Goal: Task Accomplishment & Management: Complete application form

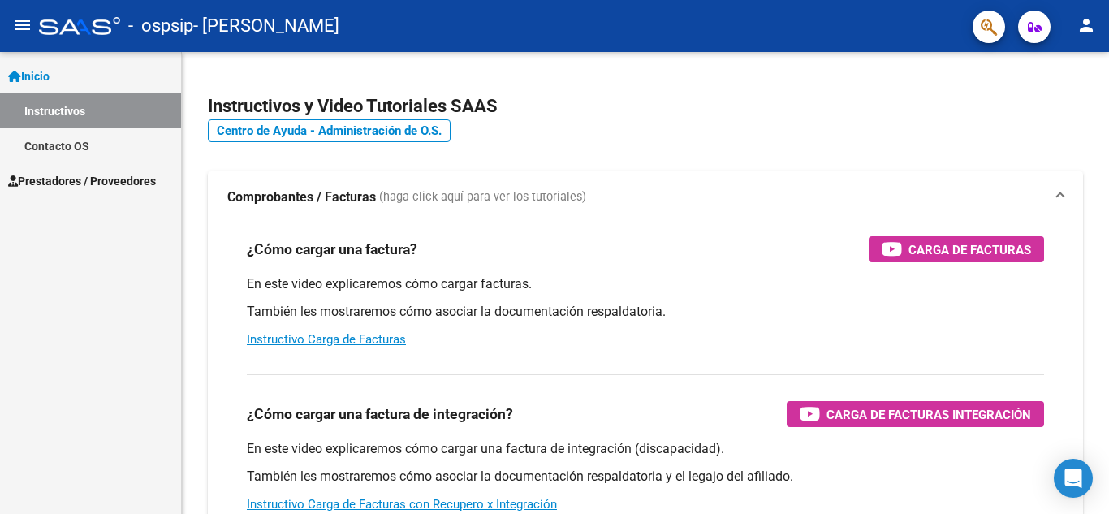
click at [153, 172] on span "Prestadores / Proveedores" at bounding box center [82, 181] width 148 height 18
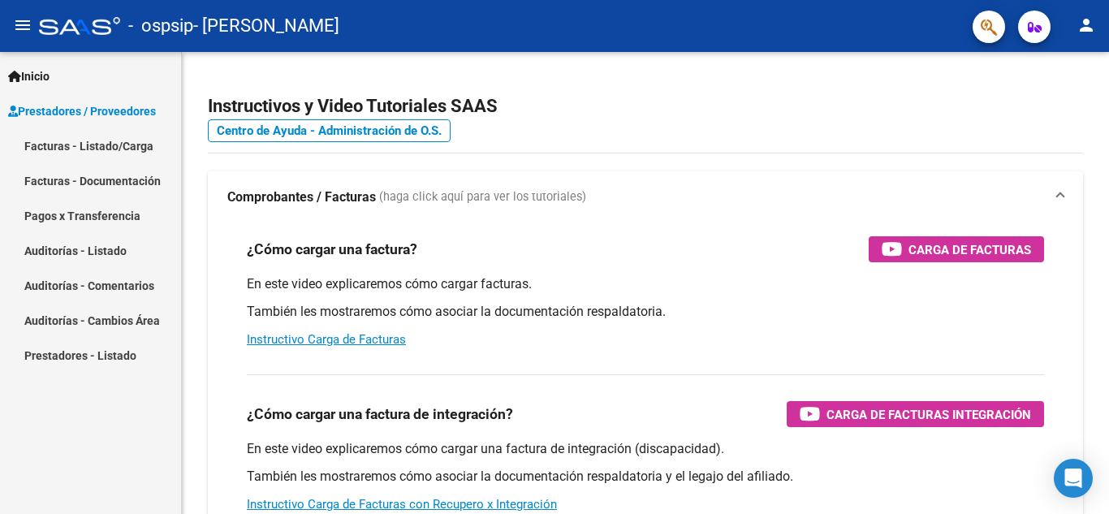
click at [110, 151] on link "Facturas - Listado/Carga" at bounding box center [90, 145] width 181 height 35
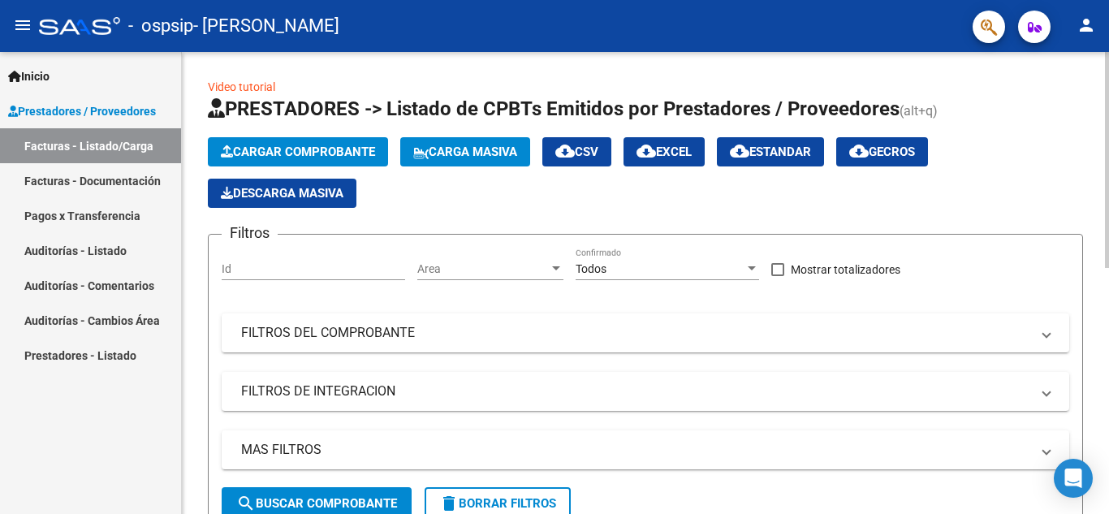
click at [348, 142] on button "Cargar Comprobante" at bounding box center [298, 151] width 180 height 29
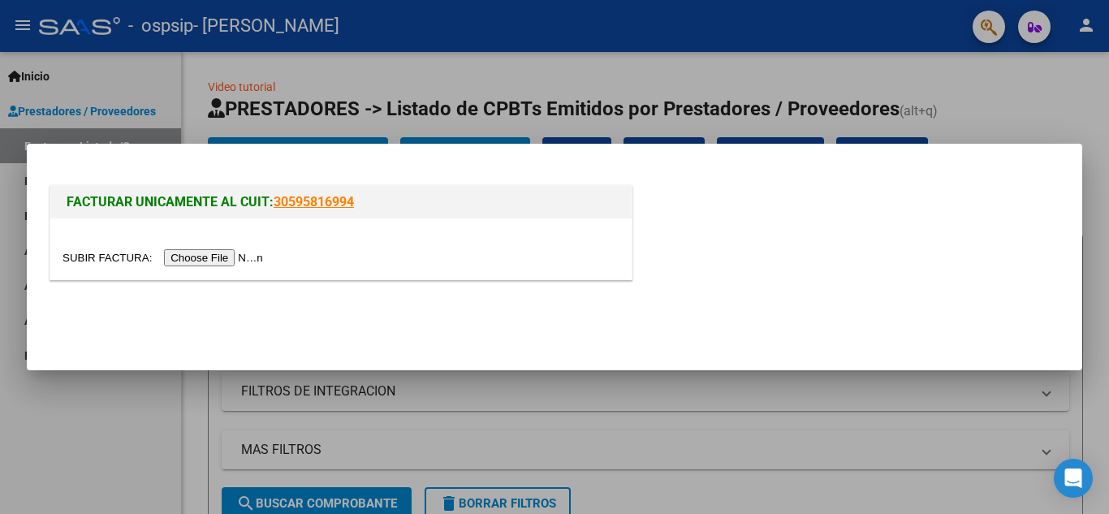
click at [218, 256] on input "file" at bounding box center [164, 257] width 205 height 17
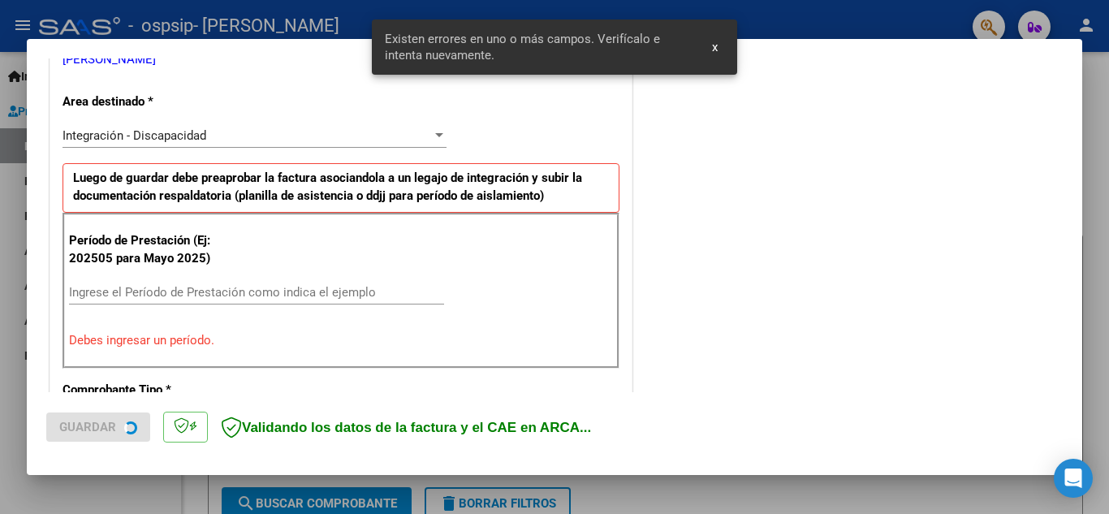
scroll to position [368, 0]
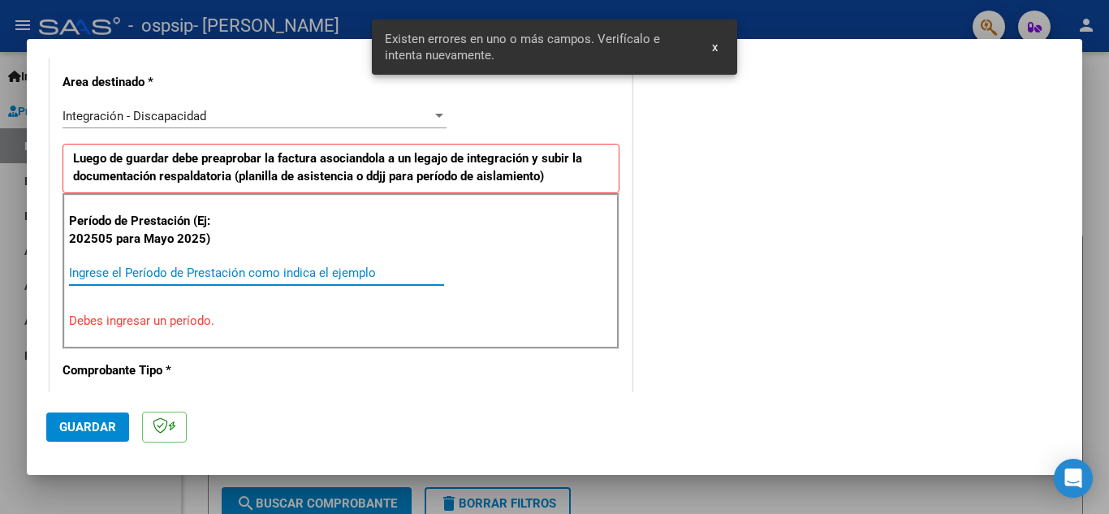
click at [173, 273] on input "Ingrese el Período de Prestación como indica el ejemplo" at bounding box center [256, 272] width 375 height 15
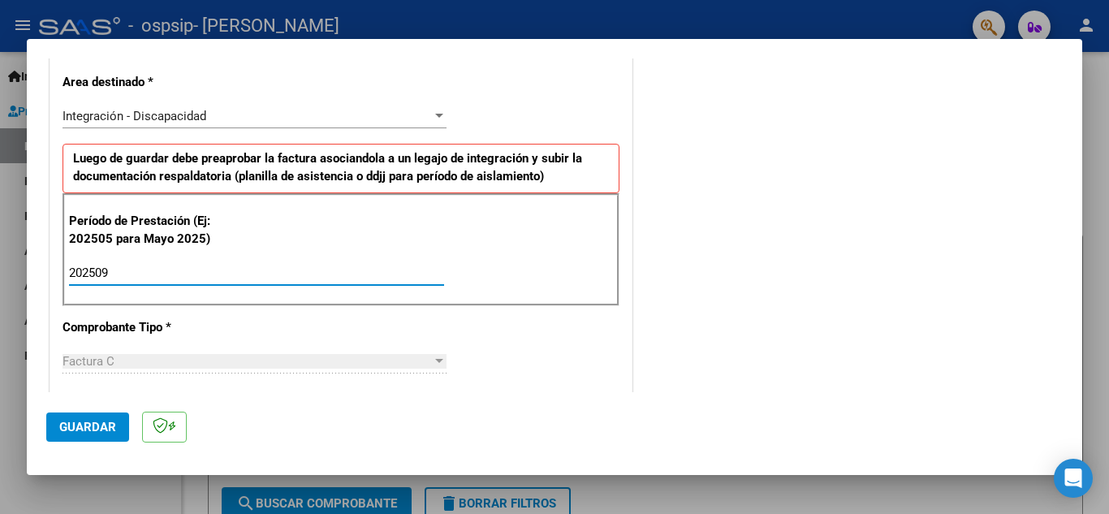
type input "202509"
click at [86, 423] on span "Guardar" at bounding box center [87, 427] width 57 height 15
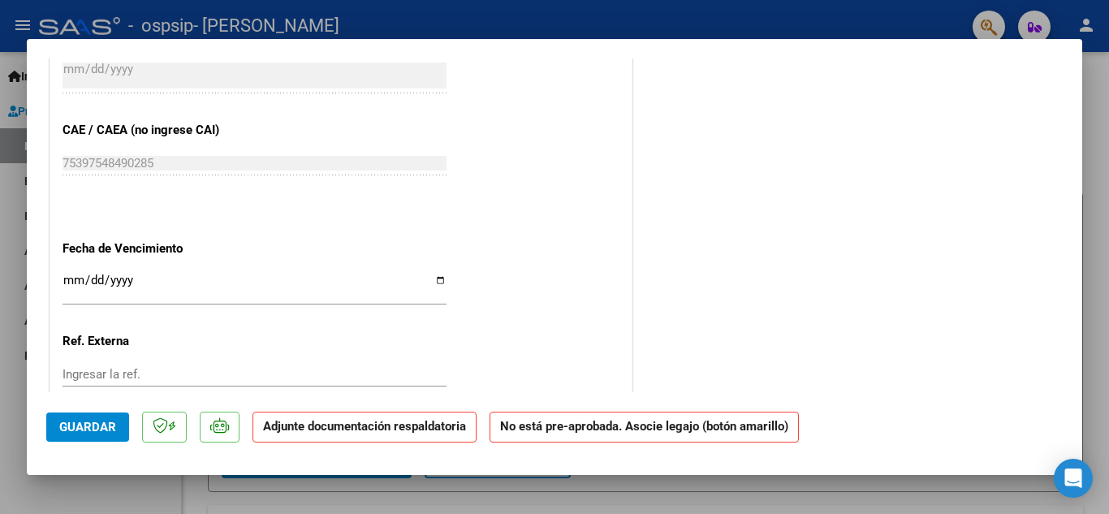
scroll to position [1054, 0]
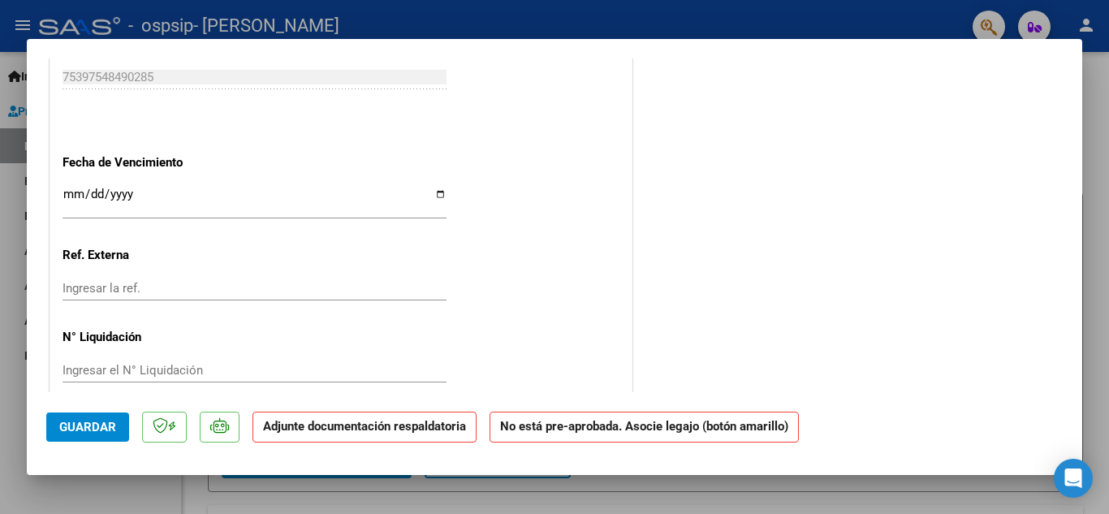
click at [92, 193] on input "Ingresar la fecha" at bounding box center [254, 200] width 384 height 26
click at [78, 193] on input "Ingresar la fecha" at bounding box center [254, 200] width 384 height 26
click at [75, 193] on input "Ingresar la fecha" at bounding box center [254, 200] width 384 height 26
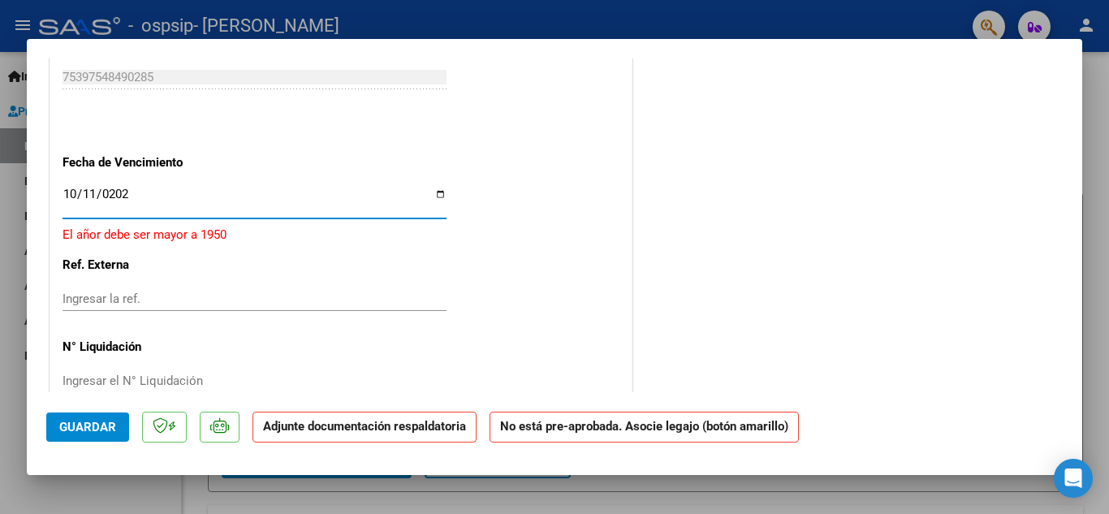
type input "[DATE]"
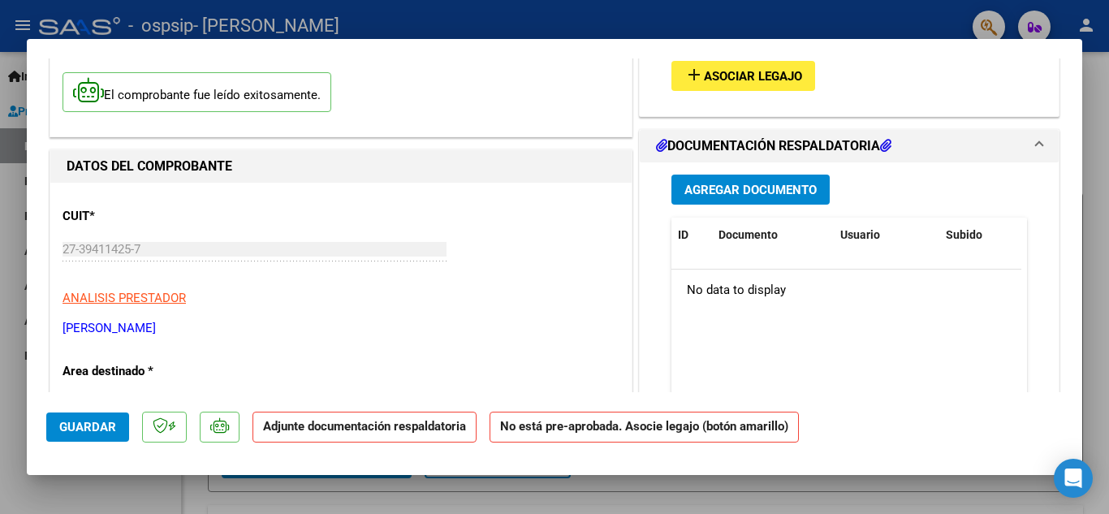
scroll to position [0, 0]
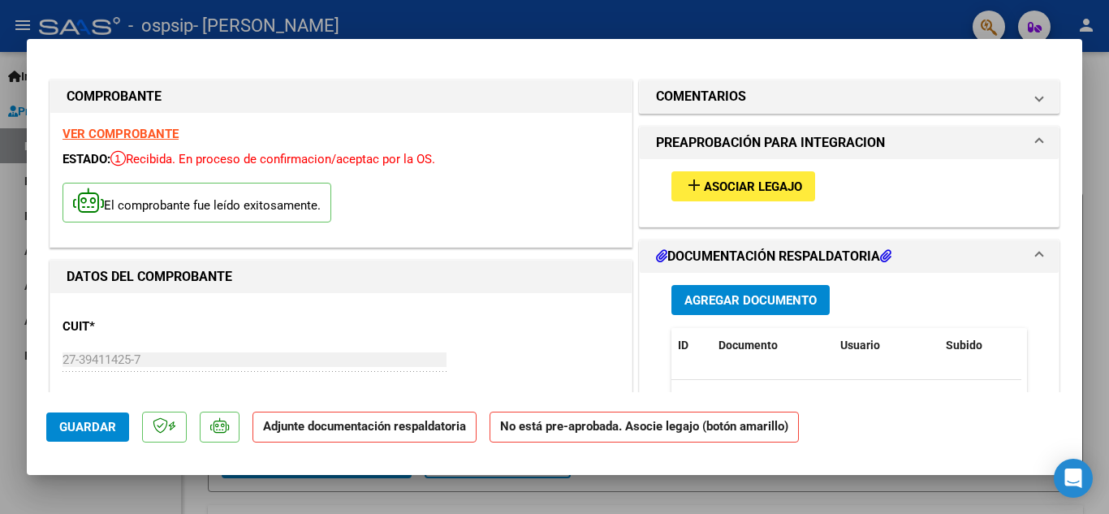
click at [684, 187] on mat-icon "add" at bounding box center [693, 184] width 19 height 19
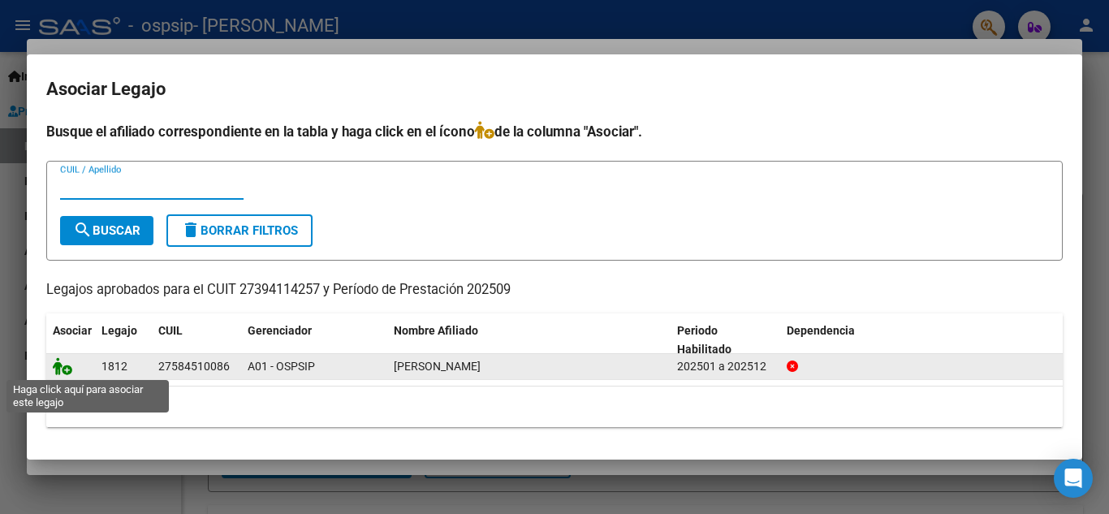
click at [65, 368] on icon at bounding box center [62, 366] width 19 height 18
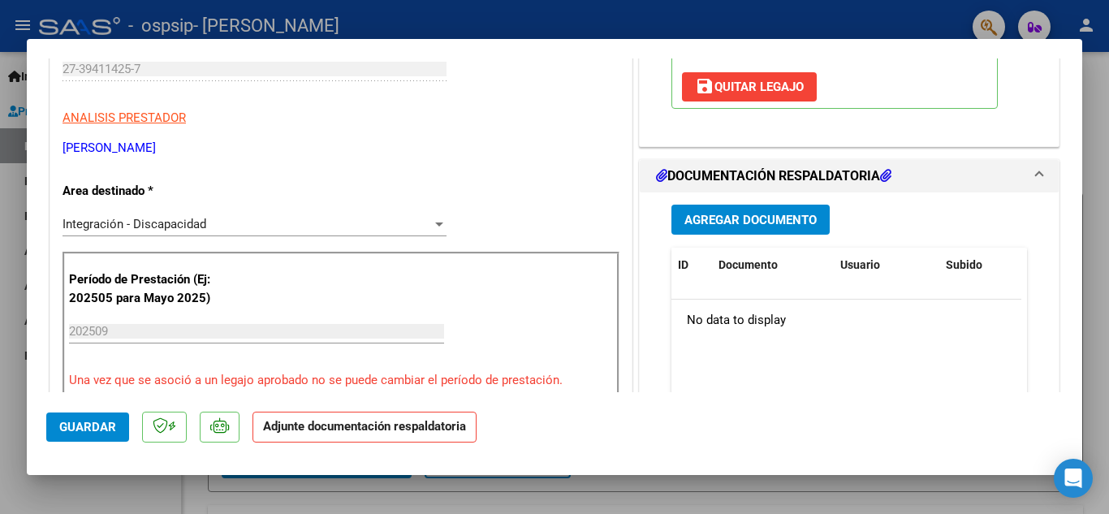
scroll to position [295, 0]
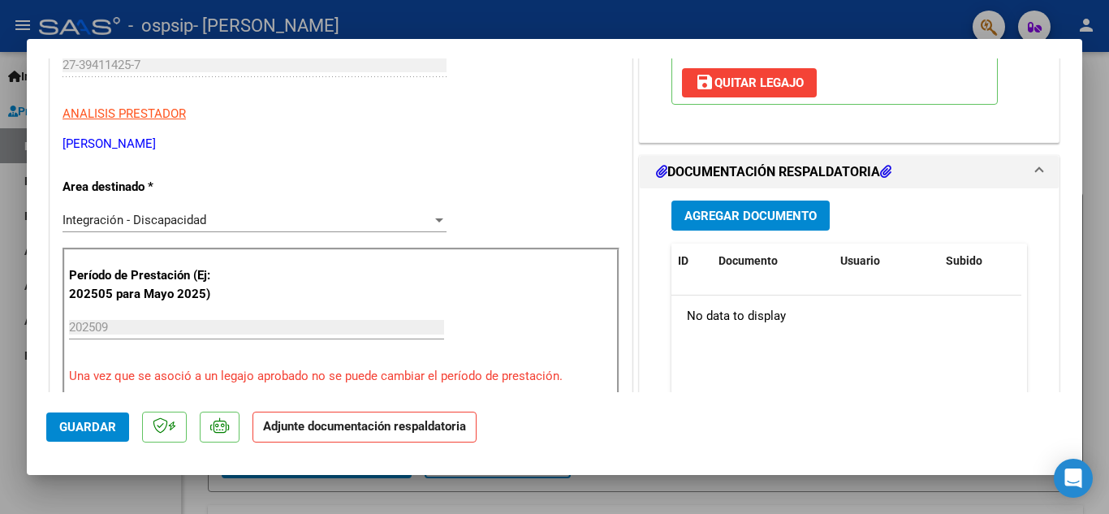
click at [750, 210] on span "Agregar Documento" at bounding box center [750, 216] width 132 height 15
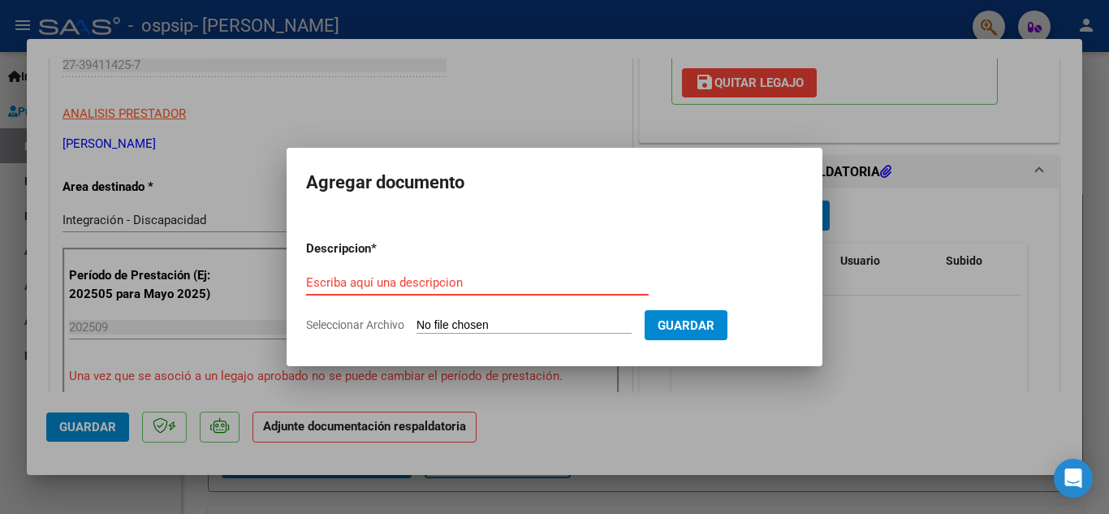
click at [460, 279] on input "Escriba aquí una descripcion" at bounding box center [477, 282] width 343 height 15
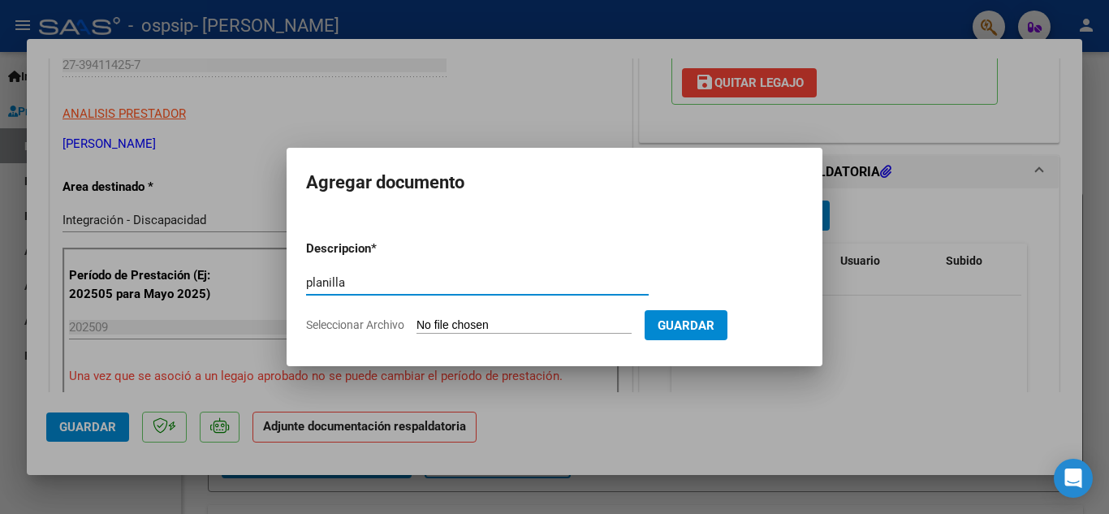
type input "planilla"
click at [527, 320] on input "Seleccionar Archivo" at bounding box center [523, 325] width 215 height 15
type input "C:\fakepath\Adobe Scan [DATE] (1).pdf"
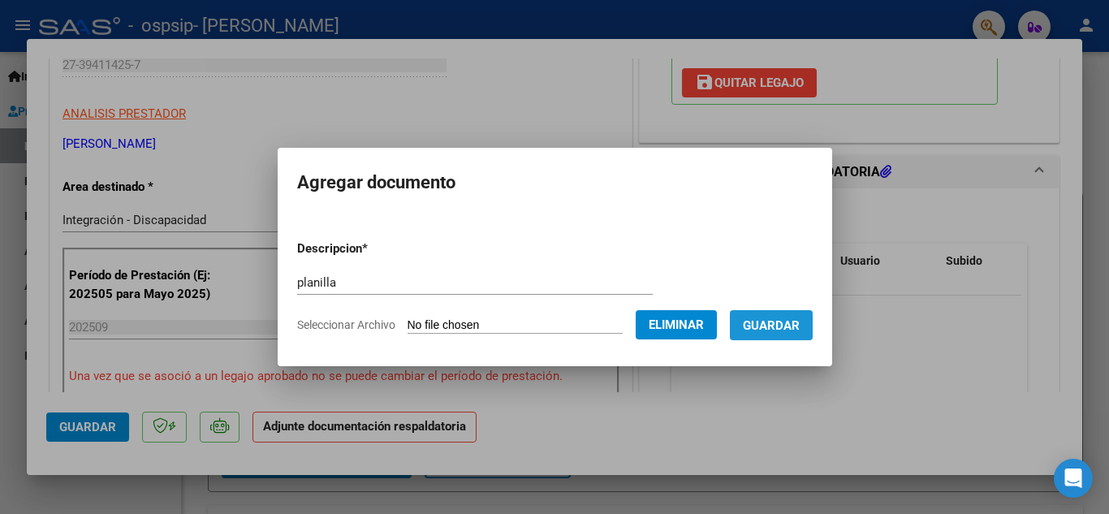
click at [799, 328] on span "Guardar" at bounding box center [771, 325] width 57 height 15
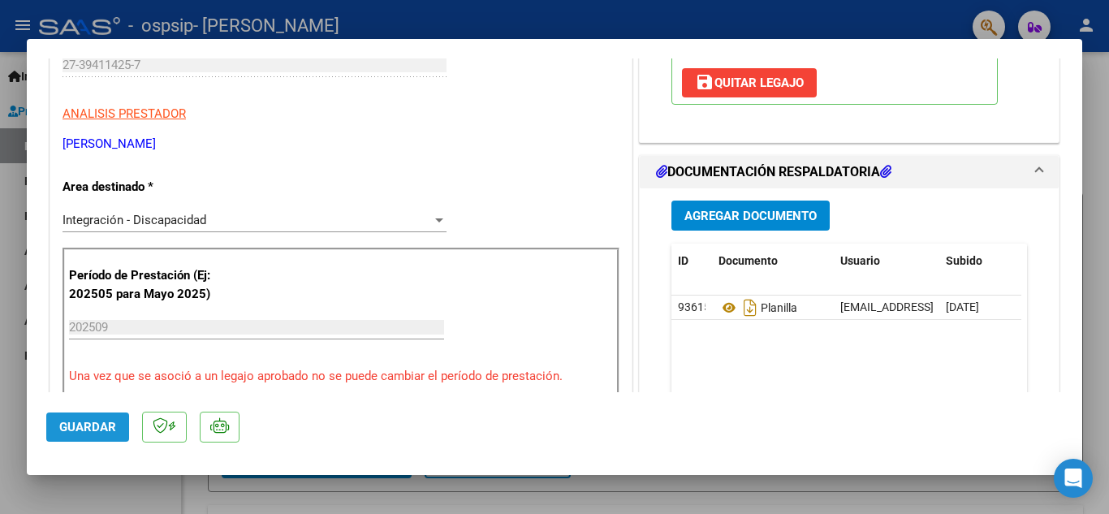
click at [86, 425] on span "Guardar" at bounding box center [87, 427] width 57 height 15
